Goal: Information Seeking & Learning: Find specific fact

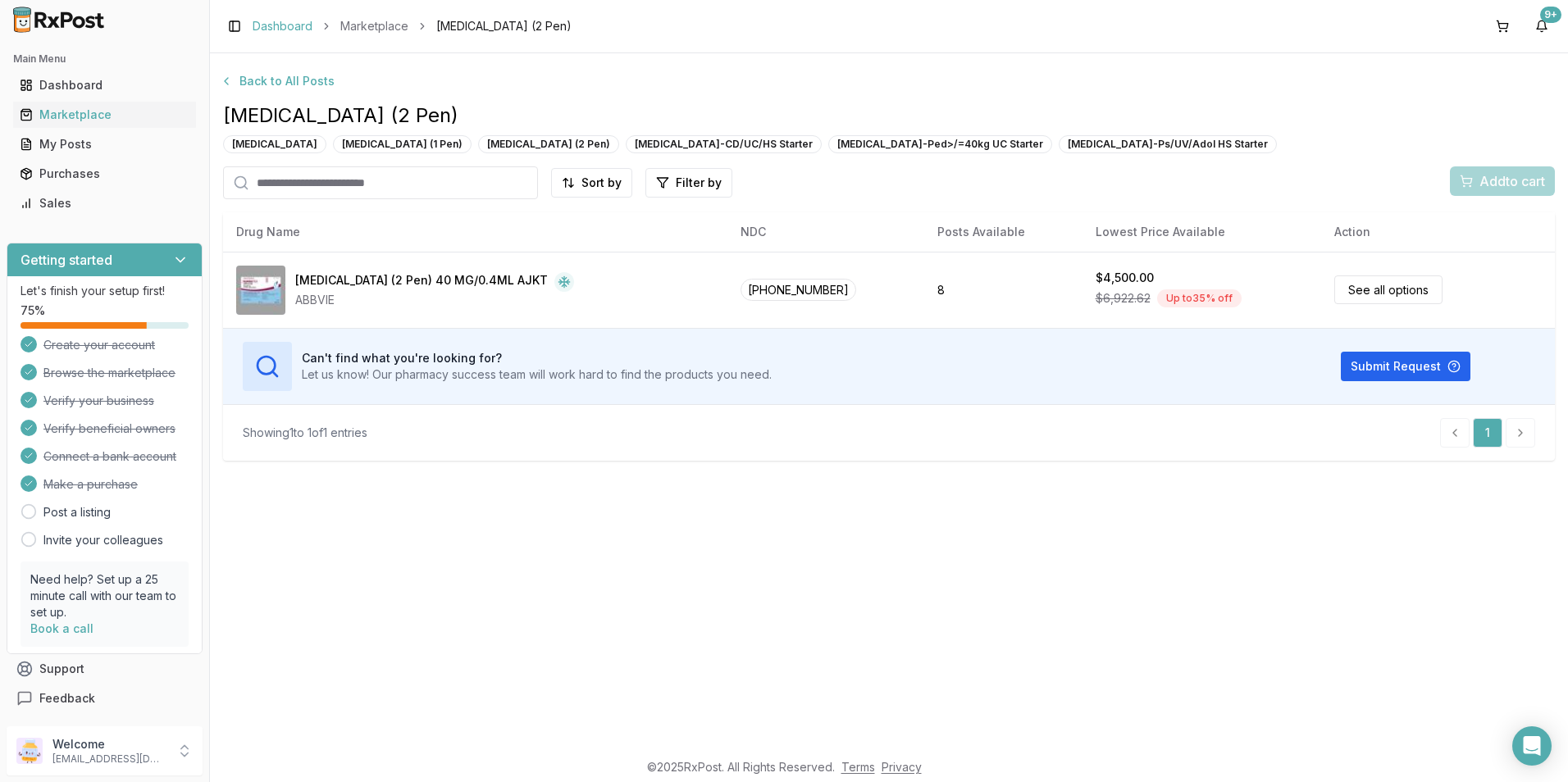
click at [274, 20] on link "Dashboard" at bounding box center [282, 26] width 60 height 17
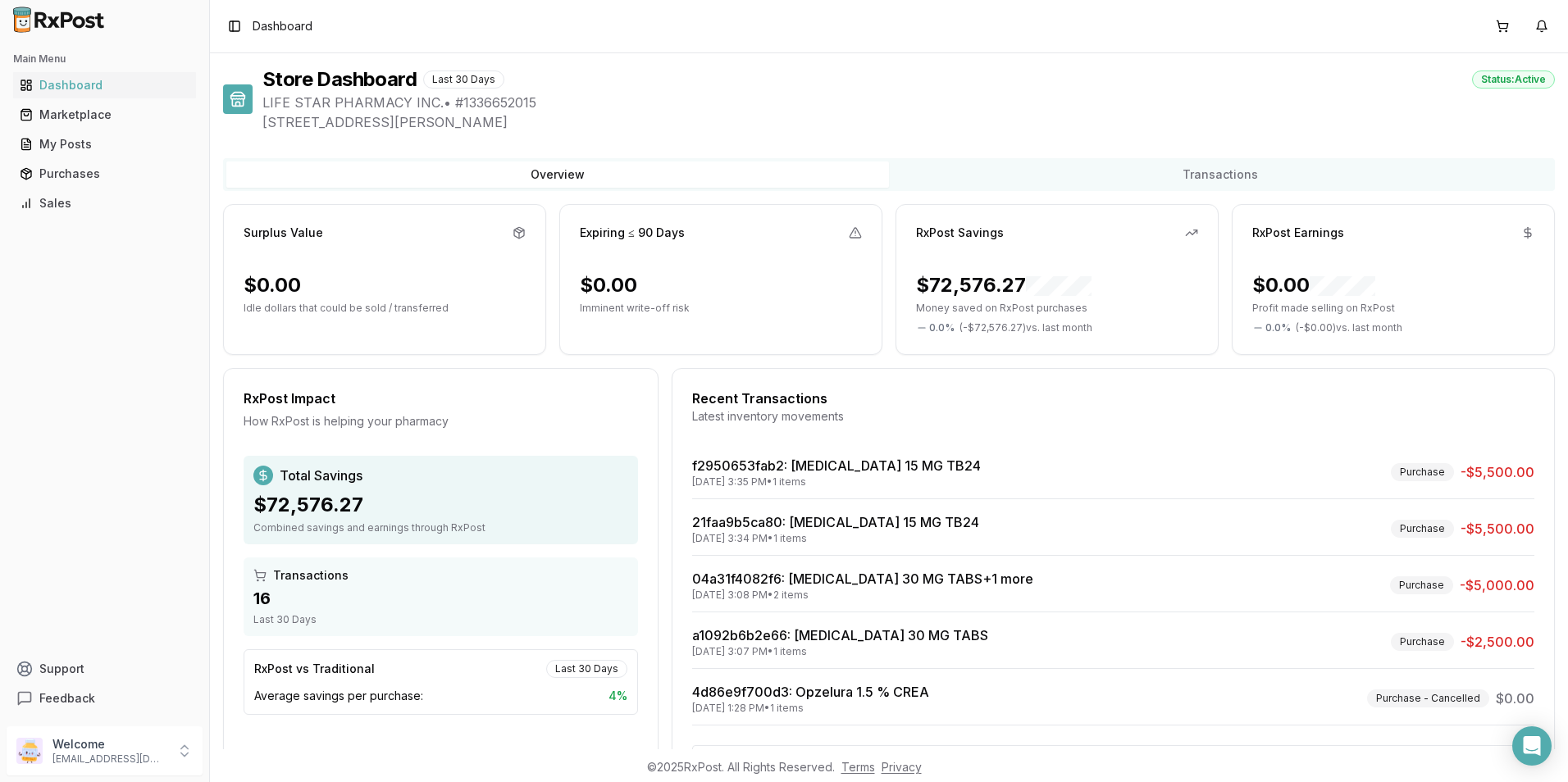
click at [385, 27] on div "Toggle Sidebar Dashboard" at bounding box center [889, 26] width 1358 height 53
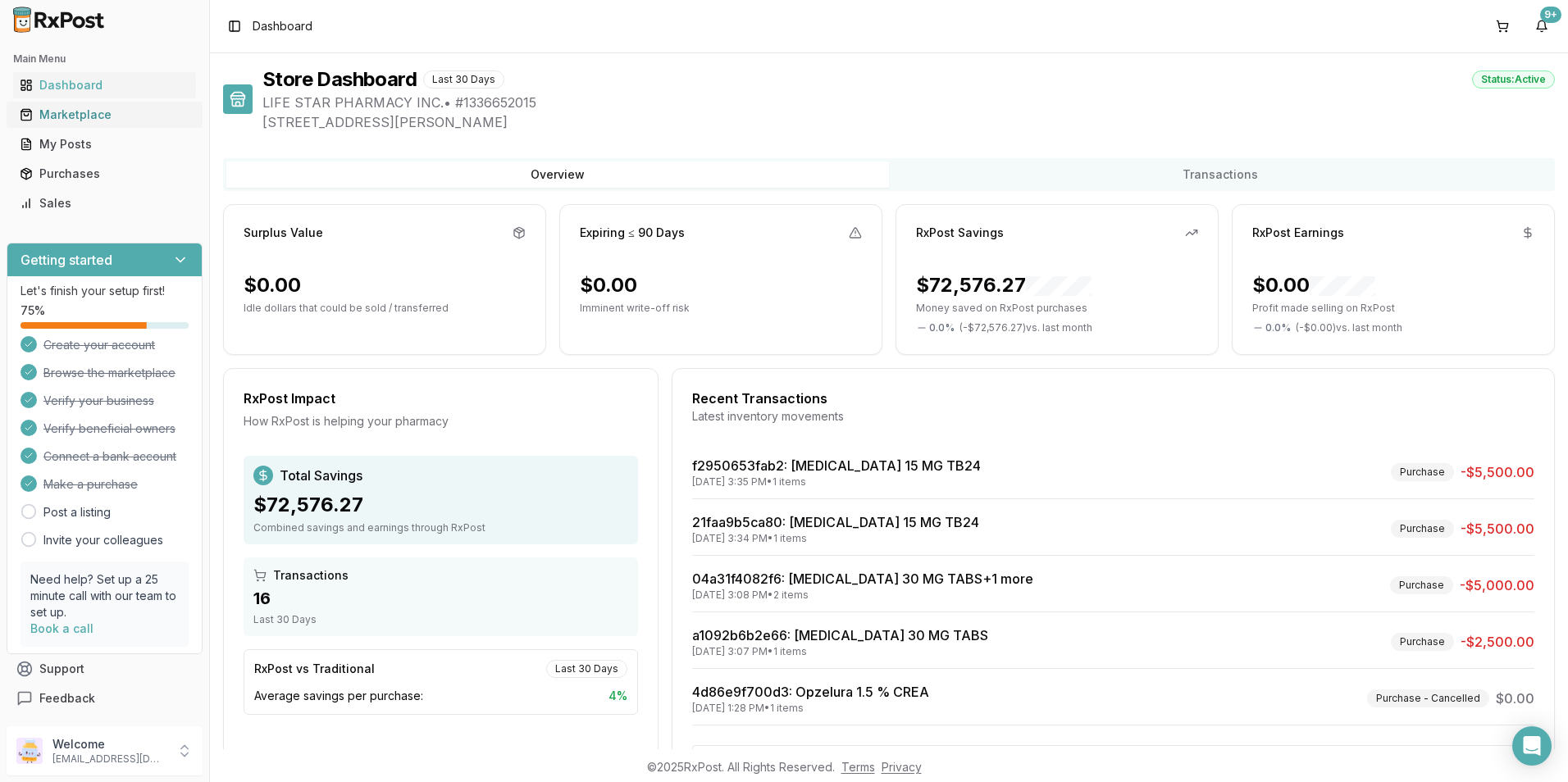
click at [55, 110] on div "Marketplace" at bounding box center [104, 114] width 170 height 17
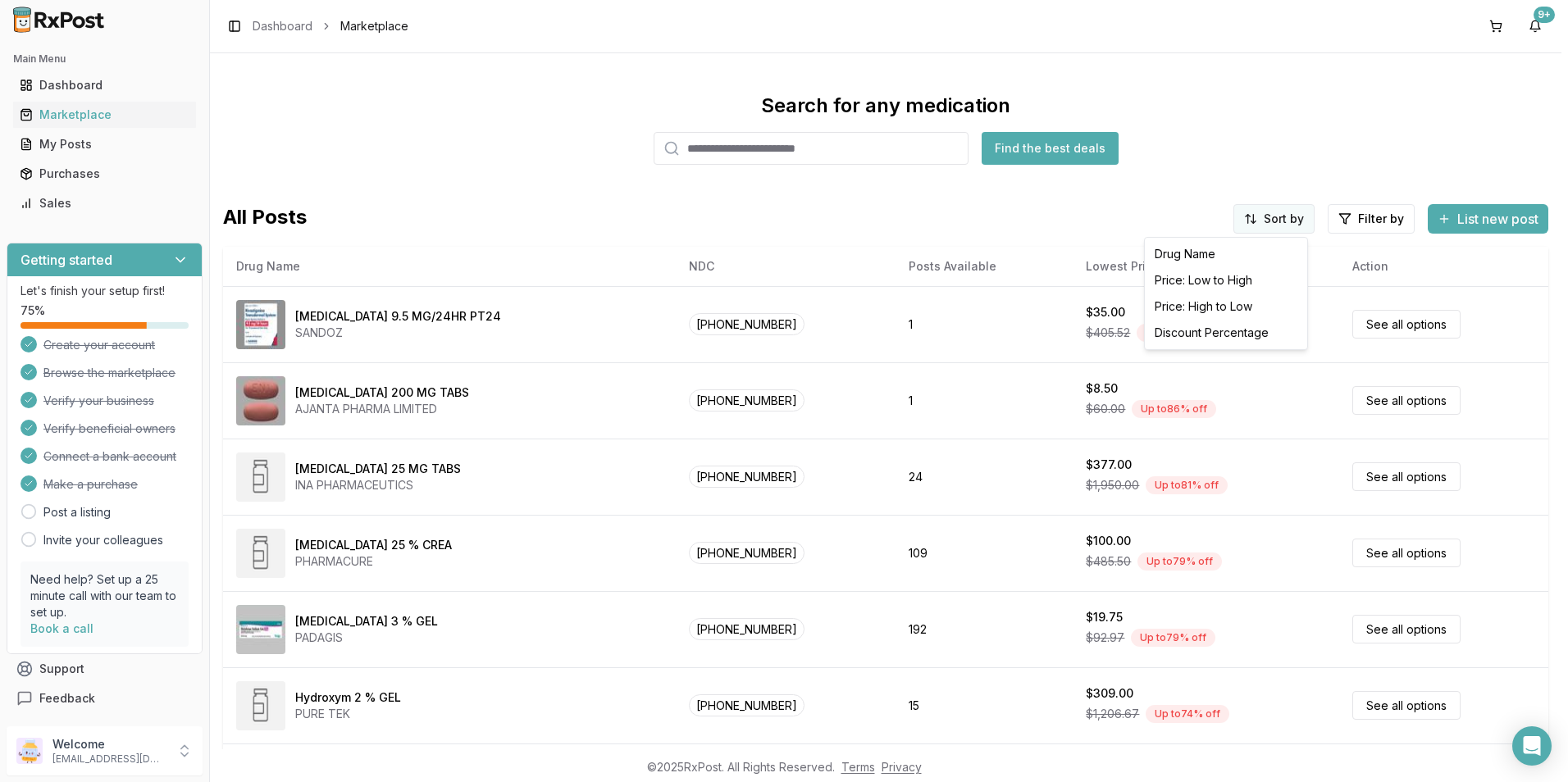
click at [1275, 225] on html "Main Menu Dashboard Marketplace My Posts Purchases Sales Getting started Let's …" at bounding box center [784, 391] width 1568 height 782
click at [1216, 306] on div "Price: High to Low" at bounding box center [1225, 307] width 156 height 26
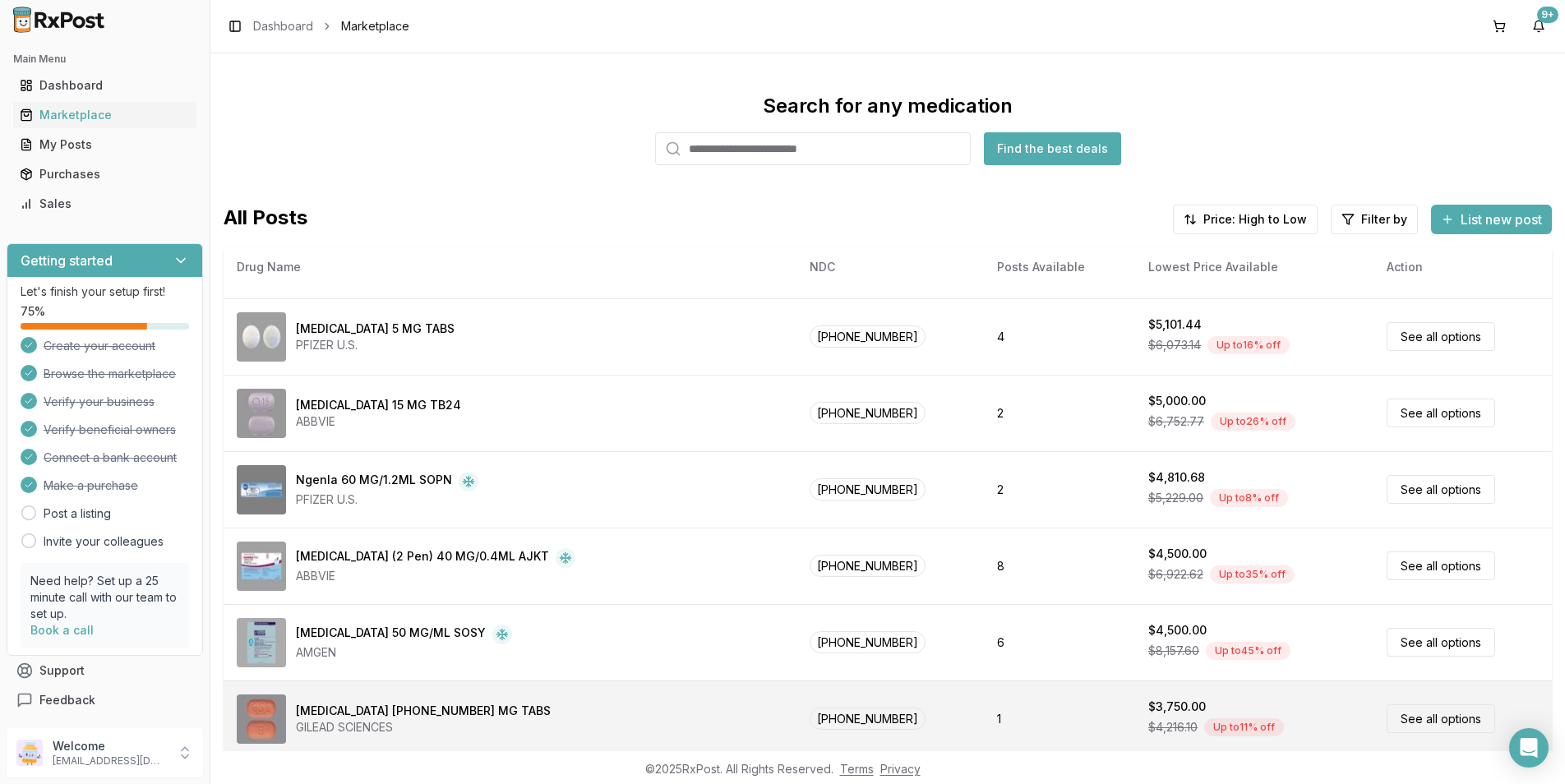
scroll to position [63, 0]
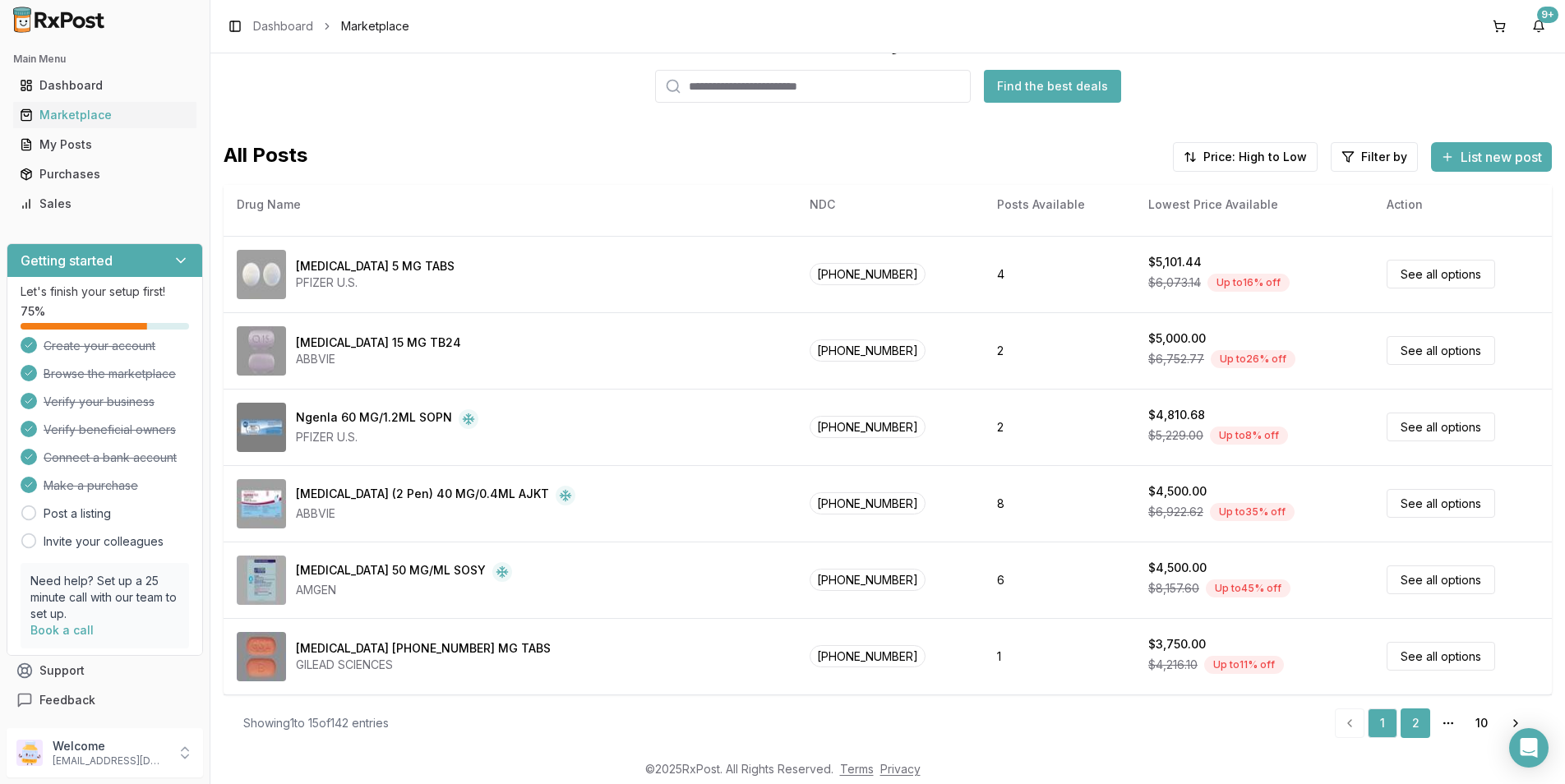
click at [1406, 719] on link "2" at bounding box center [1416, 723] width 30 height 30
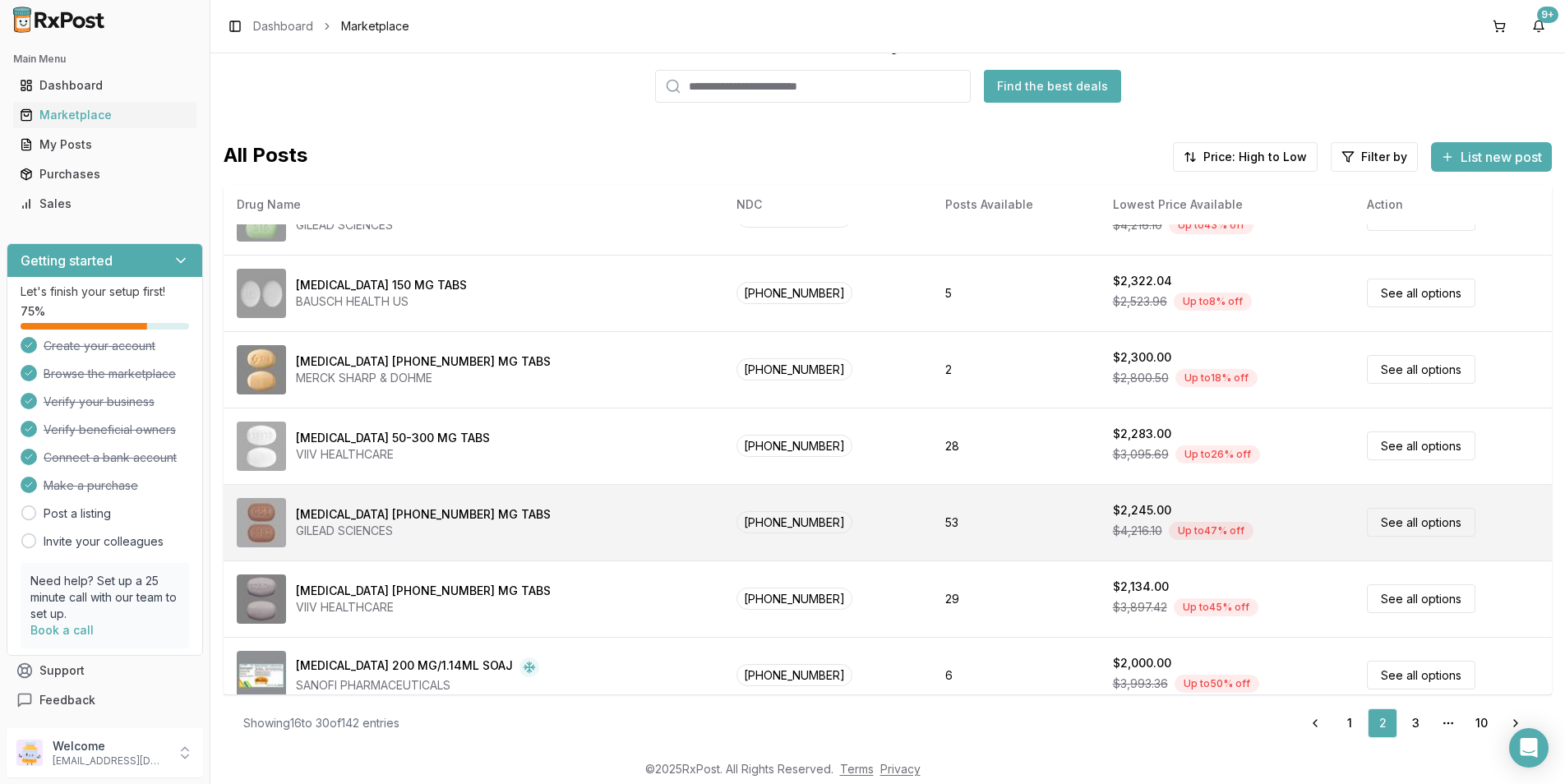
scroll to position [677, 0]
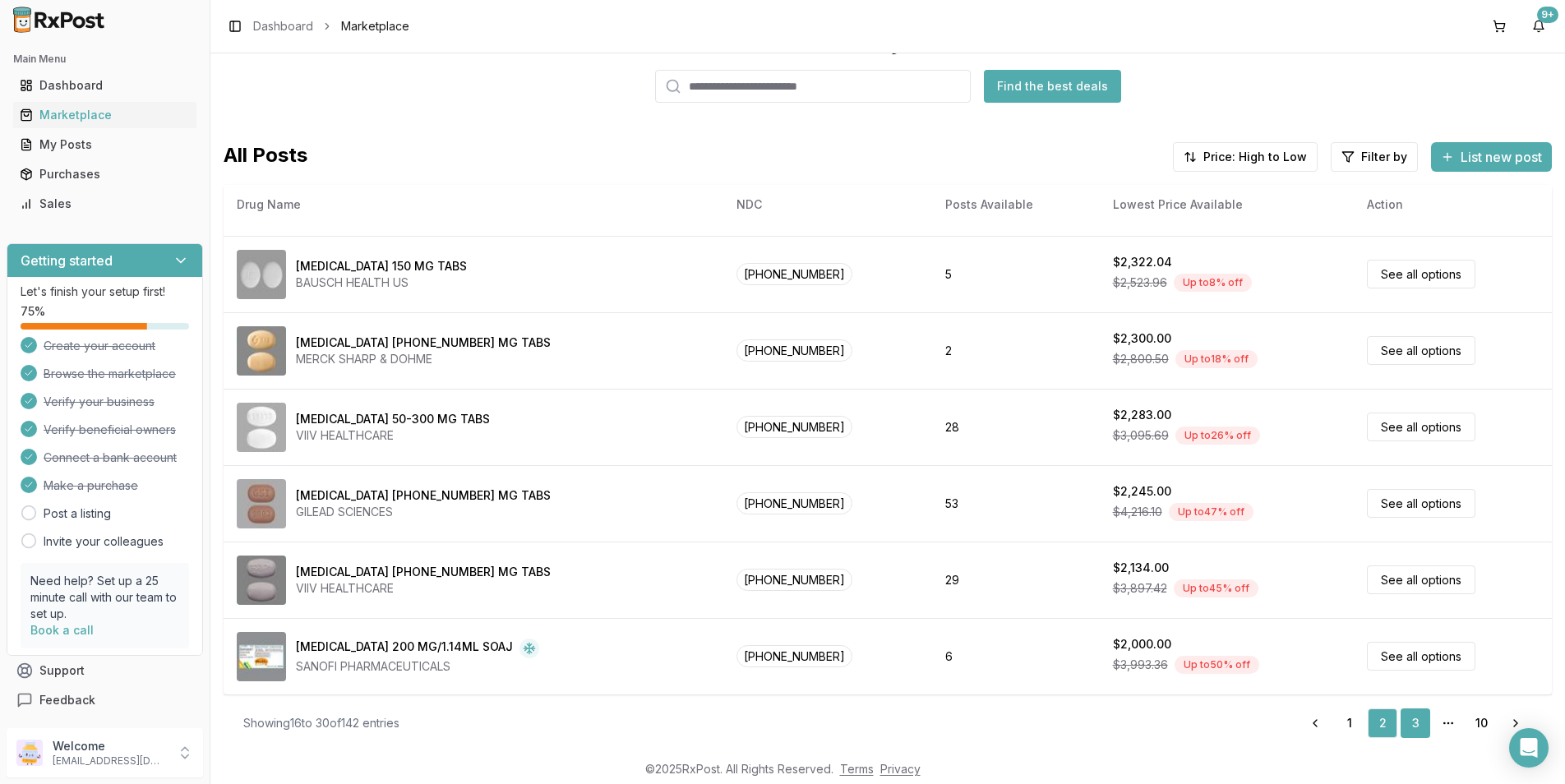
click at [1402, 721] on link "3" at bounding box center [1416, 723] width 30 height 30
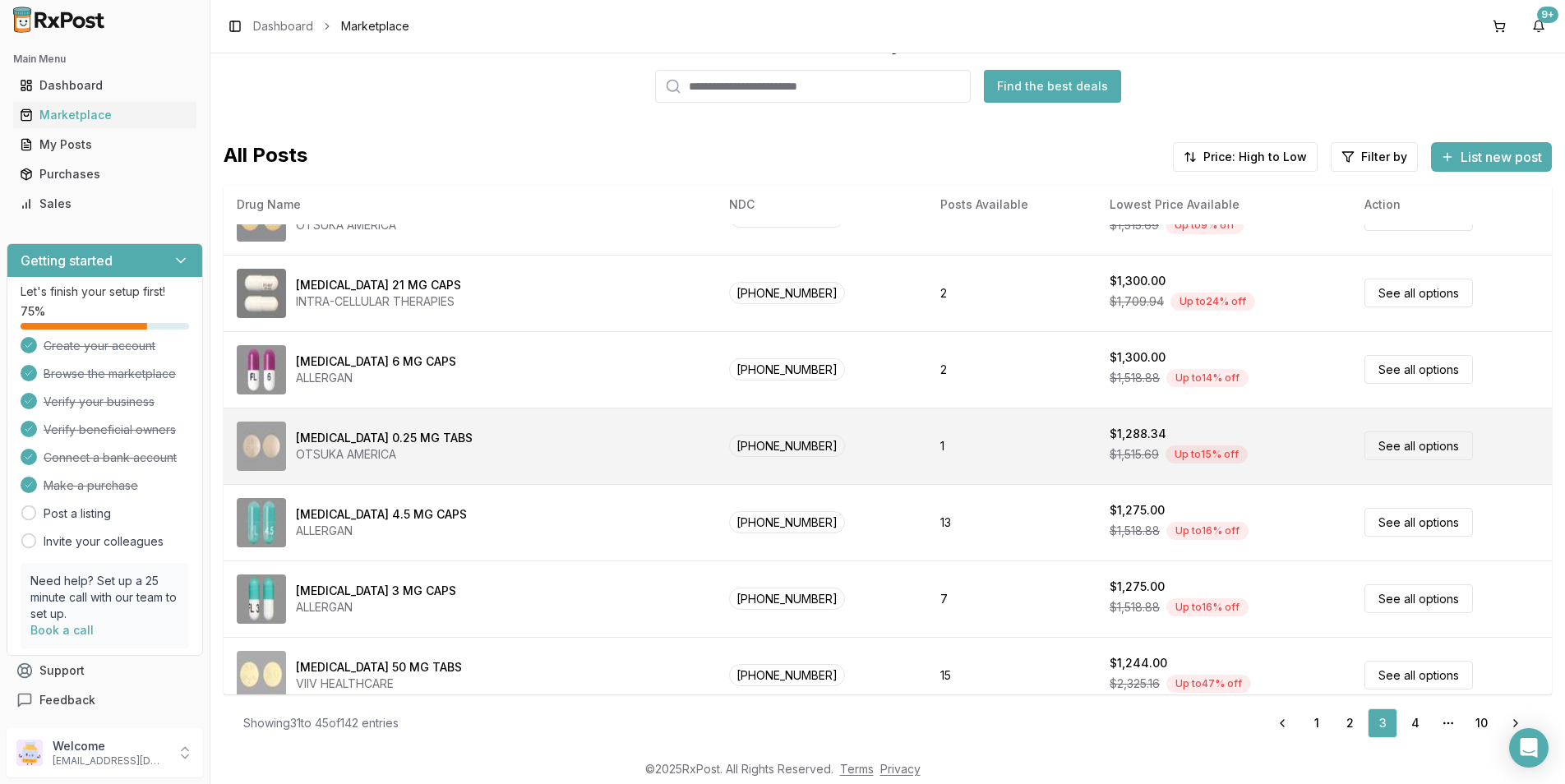
scroll to position [677, 0]
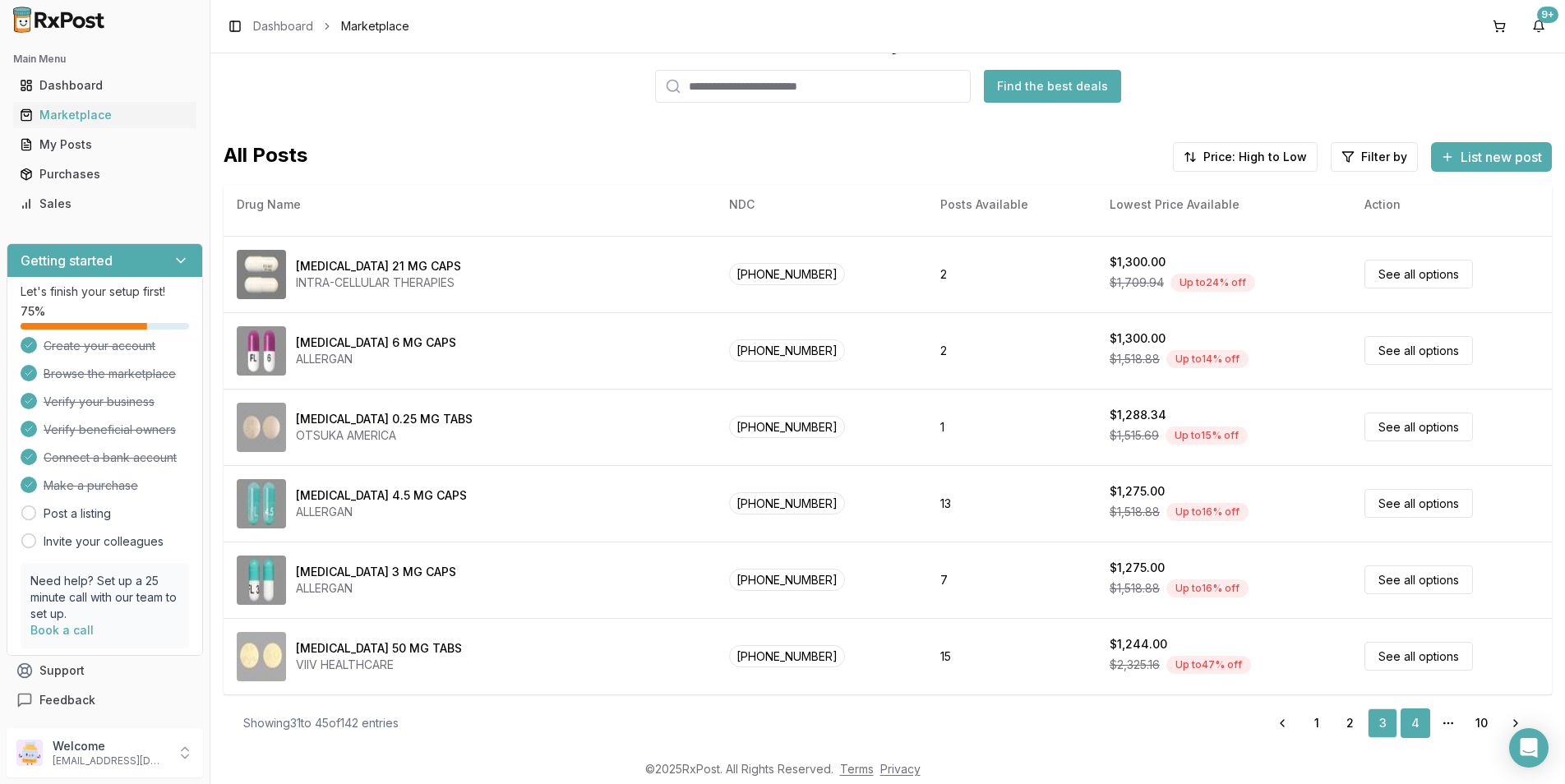
click at [1406, 716] on link "4" at bounding box center [1416, 723] width 30 height 30
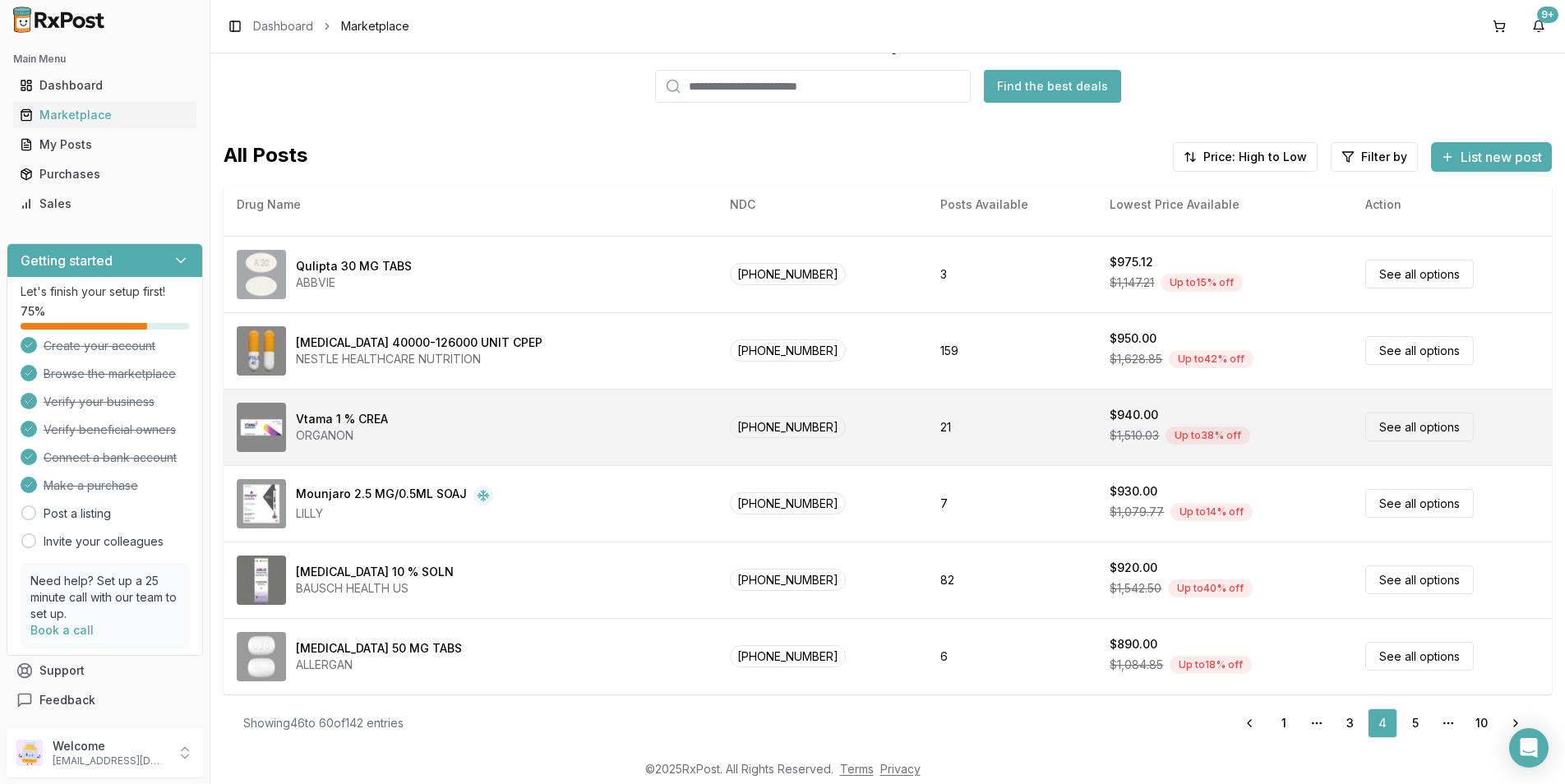
scroll to position [3, 0]
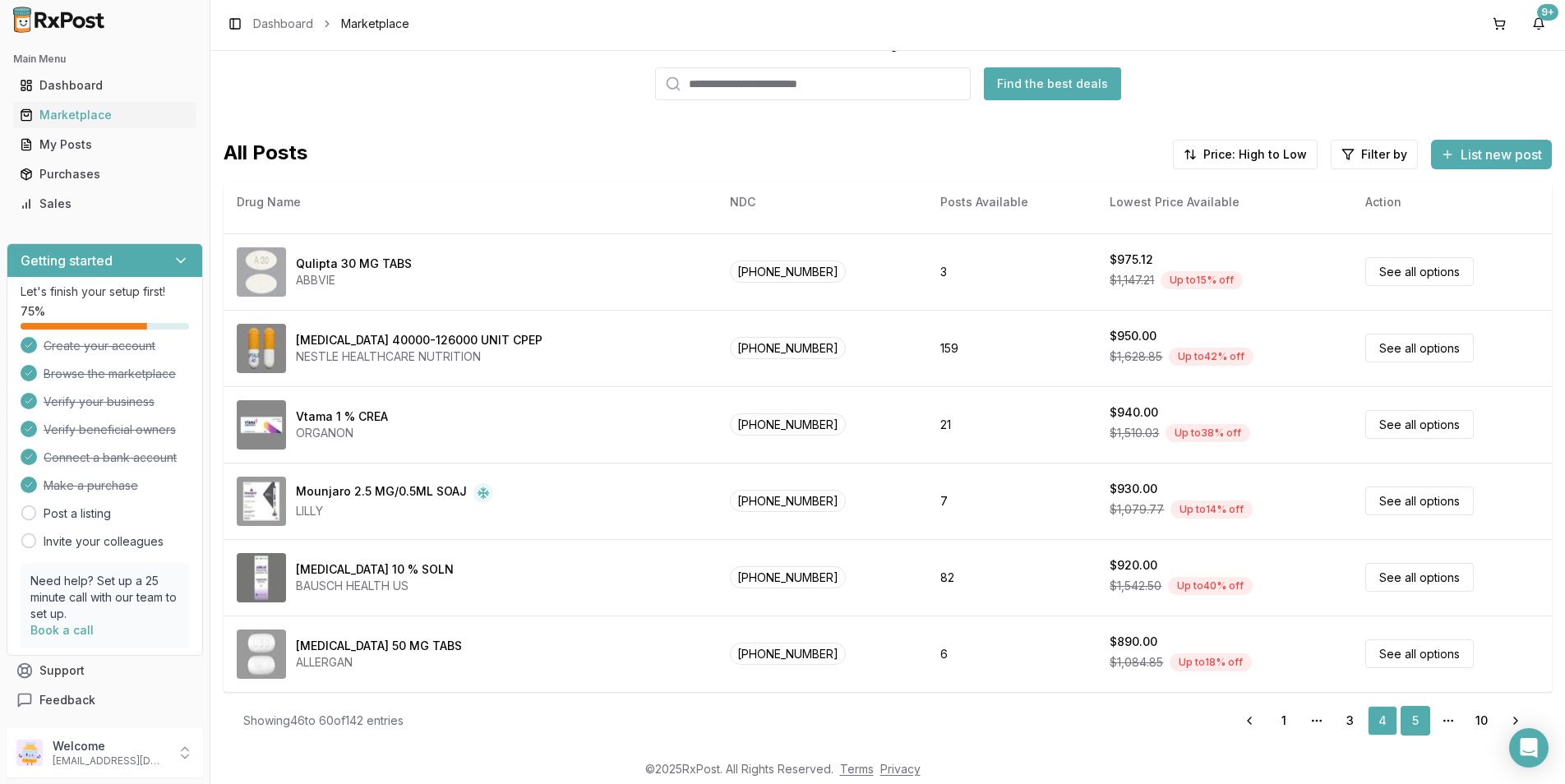
click at [1406, 722] on link "5" at bounding box center [1416, 721] width 30 height 30
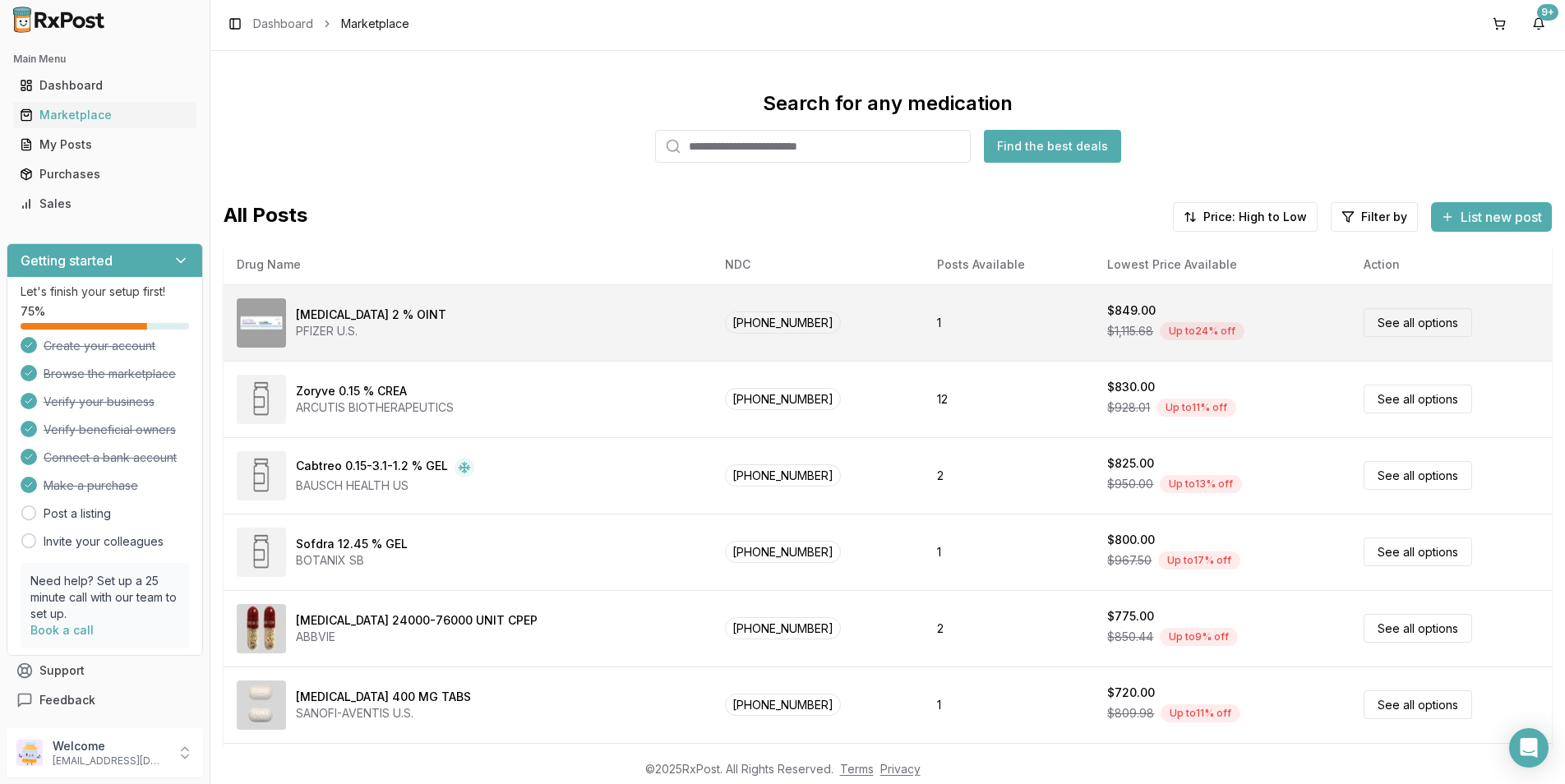
click at [725, 324] on span "[PHONE_NUMBER]" at bounding box center [783, 322] width 116 height 22
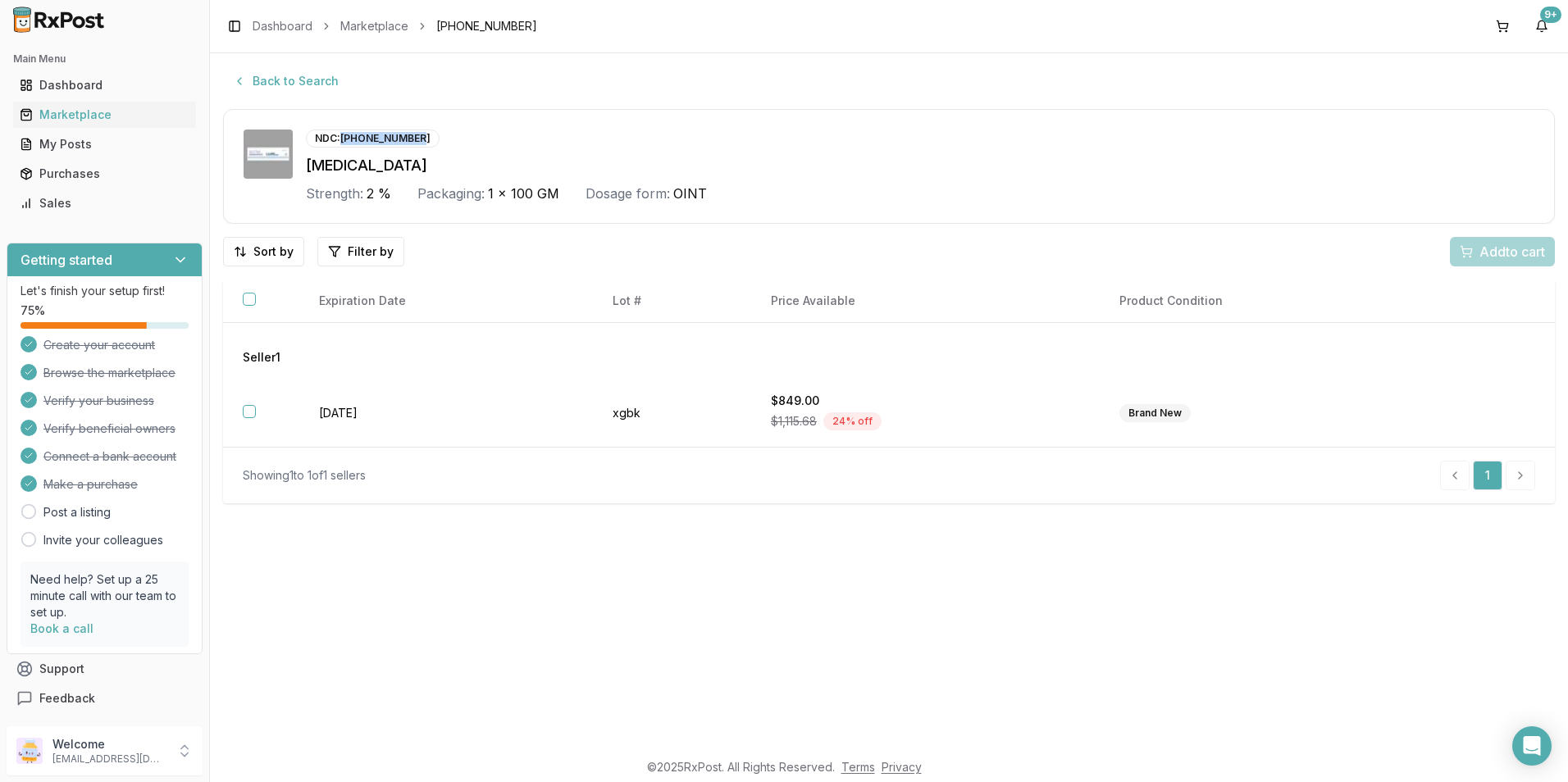
drag, startPoint x: 344, startPoint y: 136, endPoint x: 412, endPoint y: 138, distance: 68.0
click at [412, 138] on div "NDC: [PHONE_NUMBER]" at bounding box center [373, 138] width 134 height 18
drag, startPoint x: 412, startPoint y: 138, endPoint x: 387, endPoint y: 136, distance: 25.1
copy div "[PHONE_NUMBER]"
